Goal: Information Seeking & Learning: Learn about a topic

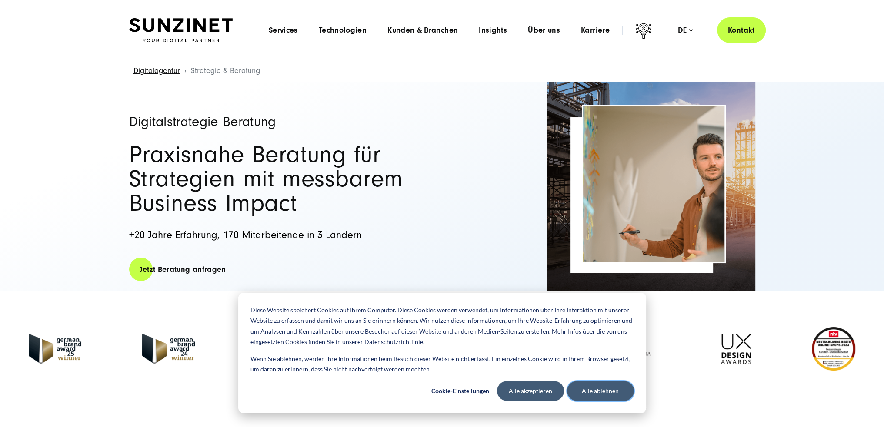
click at [621, 393] on button "Alle ablehnen" at bounding box center [600, 391] width 67 height 20
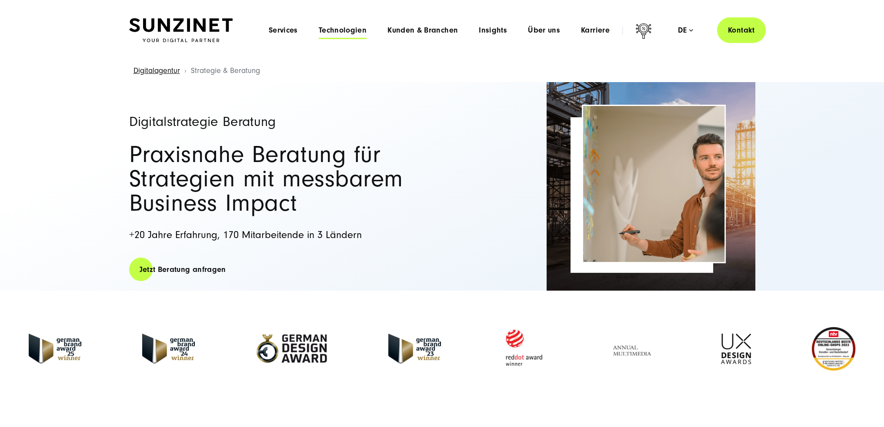
click at [346, 30] on span "Technologien" at bounding box center [343, 30] width 48 height 9
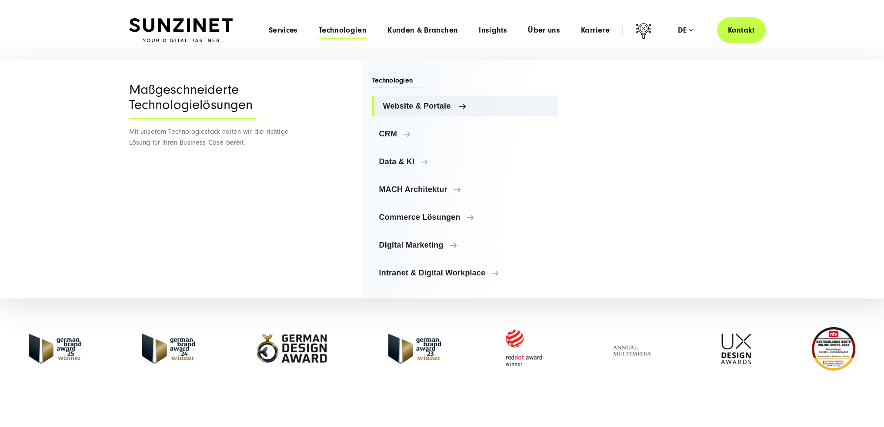
click at [407, 106] on span "Website & Portale" at bounding box center [467, 106] width 169 height 9
click at [405, 133] on span "CRM" at bounding box center [467, 134] width 169 height 9
click at [402, 161] on span "Data & KI" at bounding box center [467, 161] width 169 height 9
click at [401, 191] on span "MACH Architektur" at bounding box center [467, 189] width 169 height 9
click at [402, 216] on span "Commerce Lösungen" at bounding box center [467, 217] width 169 height 9
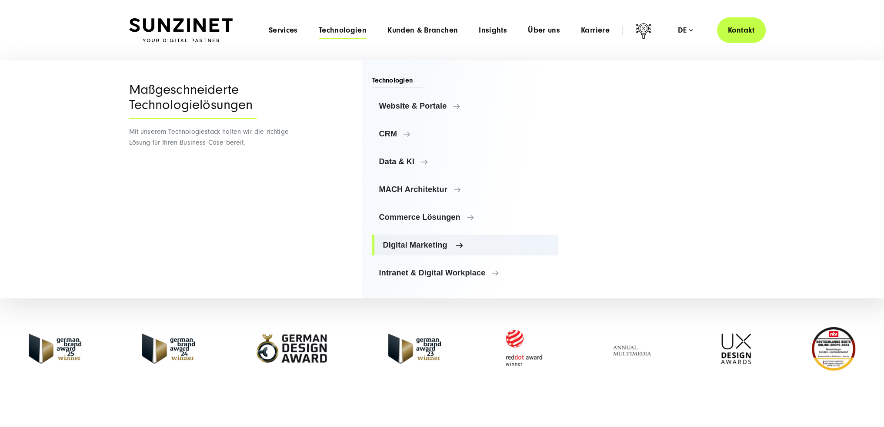
click at [400, 241] on span "Digital Marketing" at bounding box center [467, 245] width 169 height 9
click at [400, 283] on link "Intranet & Digital Workplace" at bounding box center [465, 272] width 186 height 21
